Goal: Task Accomplishment & Management: Use online tool/utility

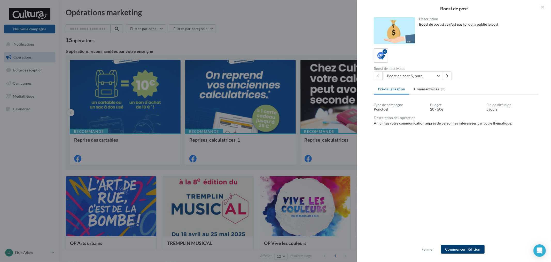
click at [460, 245] on button "Commencer l'édition" at bounding box center [463, 249] width 44 height 9
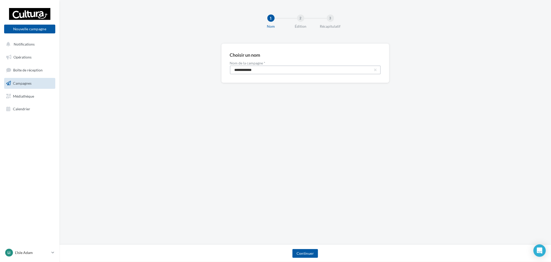
drag, startPoint x: 274, startPoint y: 69, endPoint x: 138, endPoint y: 68, distance: 136.5
click at [138, 68] on div "**********" at bounding box center [305, 71] width 492 height 56
paste input "****"
type input "**********"
click at [312, 254] on button "Continuer" at bounding box center [306, 253] width 26 height 9
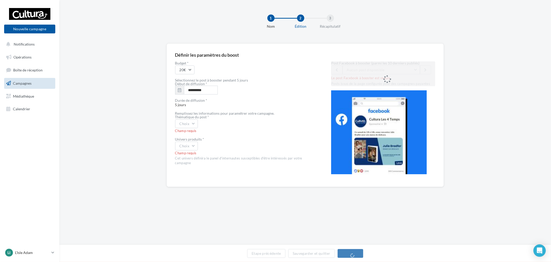
click at [192, 74] on div "**********" at bounding box center [245, 119] width 140 height 117
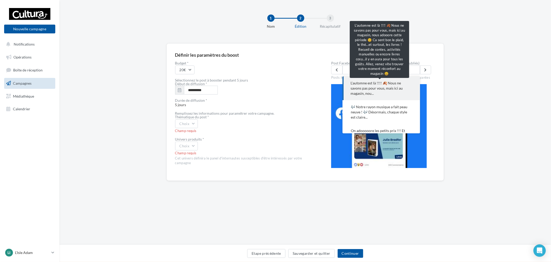
click at [383, 90] on span "L'automne est là !!!! 🍂 Nous ne savons pas pour vous, mais ici au magasin, nou.…" at bounding box center [381, 88] width 61 height 16
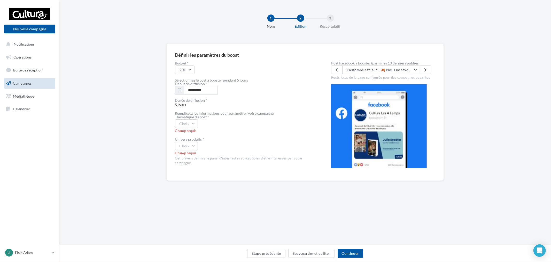
click at [388, 79] on div "Posts issus de la page configurée pour des campagnes payantes" at bounding box center [383, 77] width 104 height 6
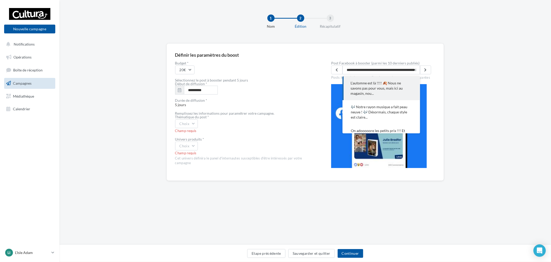
scroll to position [0, 416]
click at [368, 40] on div "1 Nom 2 Édition 3 Récapitulatif" at bounding box center [305, 21] width 492 height 43
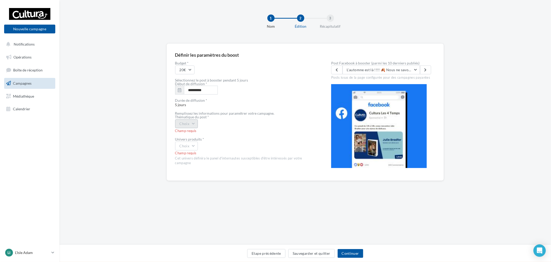
click at [180, 124] on button "Choix" at bounding box center [186, 123] width 23 height 9
click at [202, 164] on div "coup de cœur produits" at bounding box center [207, 161] width 64 height 13
click at [192, 146] on button "Choix" at bounding box center [186, 145] width 23 height 9
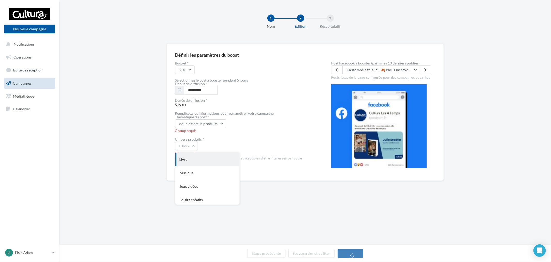
click at [193, 160] on div "Livre" at bounding box center [207, 158] width 64 height 13
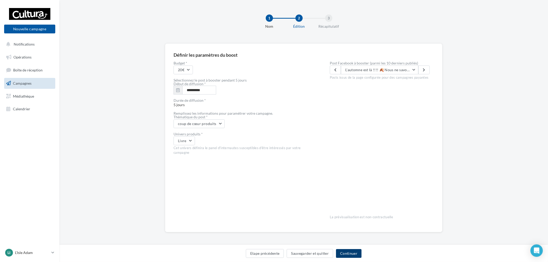
click at [356, 255] on button "Continuer" at bounding box center [349, 253] width 26 height 9
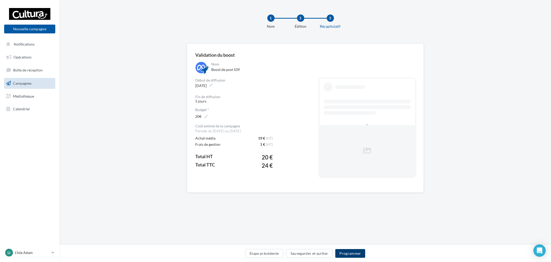
click at [355, 254] on button "Programmer" at bounding box center [350, 253] width 30 height 9
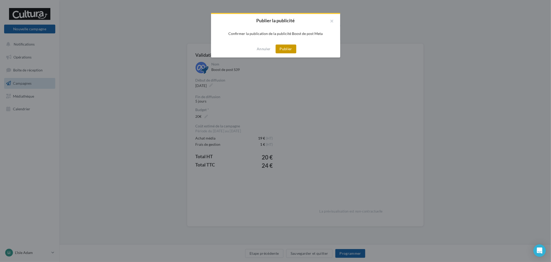
click at [287, 48] on button "Publier" at bounding box center [286, 48] width 21 height 9
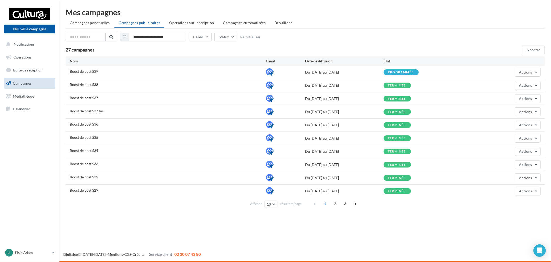
click at [33, 260] on div "LI L'Isle Adam r.duriaux4@cultura.fr" at bounding box center [29, 254] width 59 height 14
click at [37, 251] on p "L'Isle Adam" at bounding box center [32, 252] width 34 height 5
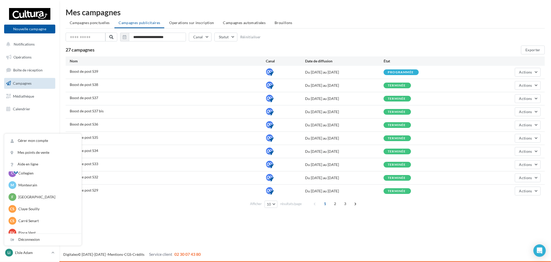
scroll to position [29, 0]
drag, startPoint x: 41, startPoint y: 194, endPoint x: 40, endPoint y: 215, distance: 20.9
click at [43, 210] on div "LI L'Isle Adam r.duriaux4@cultura.fr C Collegien r.duriaux@cultura.fr M Montevr…" at bounding box center [42, 191] width 77 height 98
drag, startPoint x: 42, startPoint y: 209, endPoint x: 43, endPoint y: 212, distance: 2.9
click at [42, 209] on p "Carré Senart" at bounding box center [46, 210] width 57 height 5
